Goal: Task Accomplishment & Management: Use online tool/utility

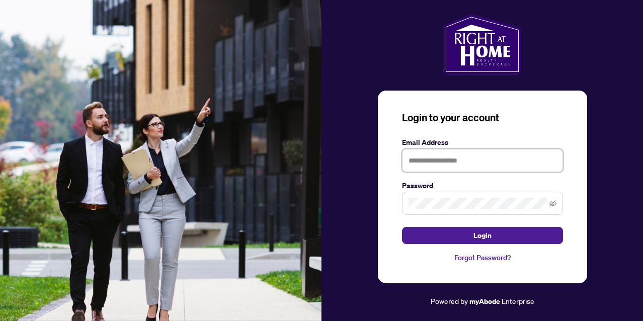
type input "**********"
click at [482, 236] on button "Login" at bounding box center [482, 235] width 161 height 17
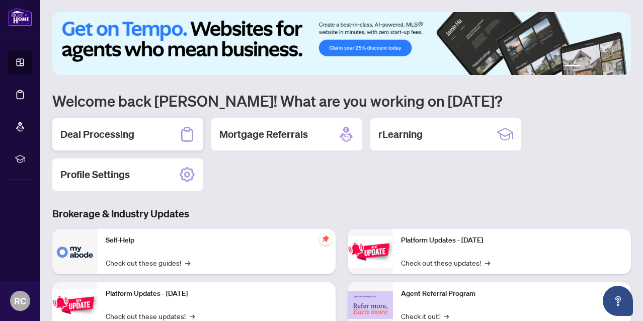
click at [159, 135] on div "Deal Processing" at bounding box center [127, 134] width 151 height 32
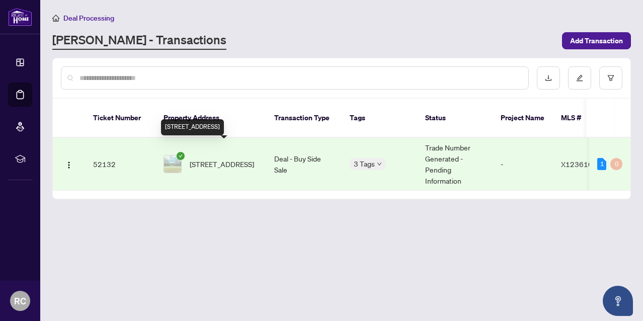
click at [226, 159] on span "[STREET_ADDRESS]" at bounding box center [222, 164] width 64 height 11
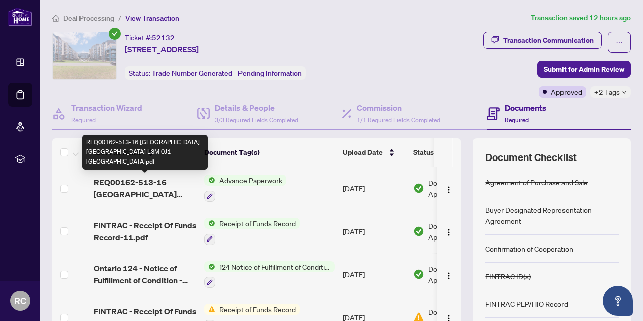
click at [110, 191] on span "REQ00162-513-16 [GEOGRAPHIC_DATA] [GEOGRAPHIC_DATA] L3M 0J1 [GEOGRAPHIC_DATA]pdf" at bounding box center [145, 188] width 103 height 24
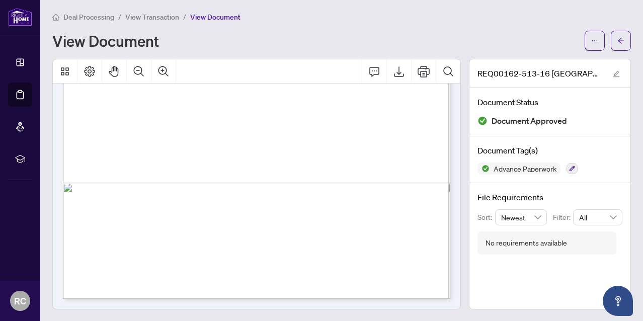
scroll to position [1388, 0]
